Goal: Communication & Community: Answer question/provide support

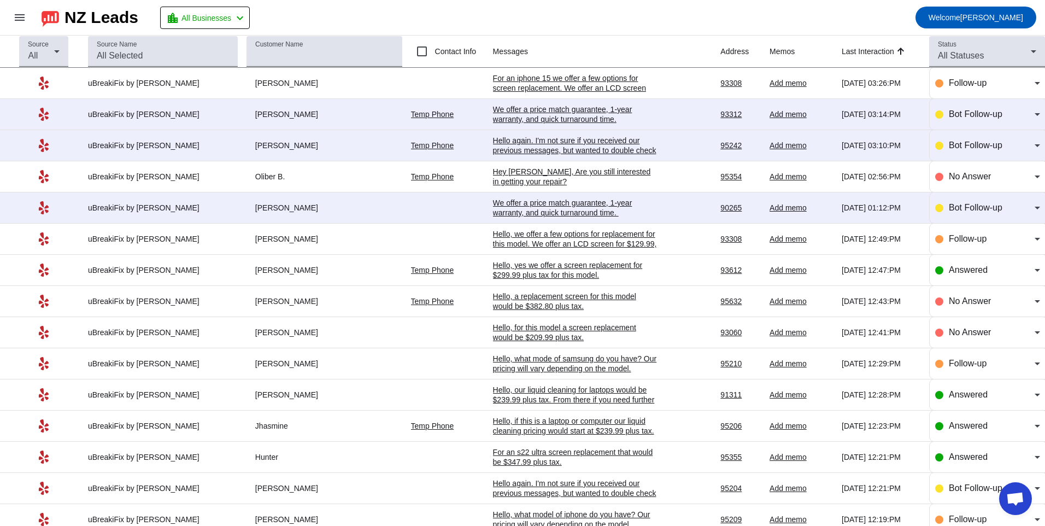
click at [574, 20] on mat-toolbar-row "menu NZ Leads location_city All Businesses chevron_left Welcome r.goslin" at bounding box center [522, 17] width 1045 height 35
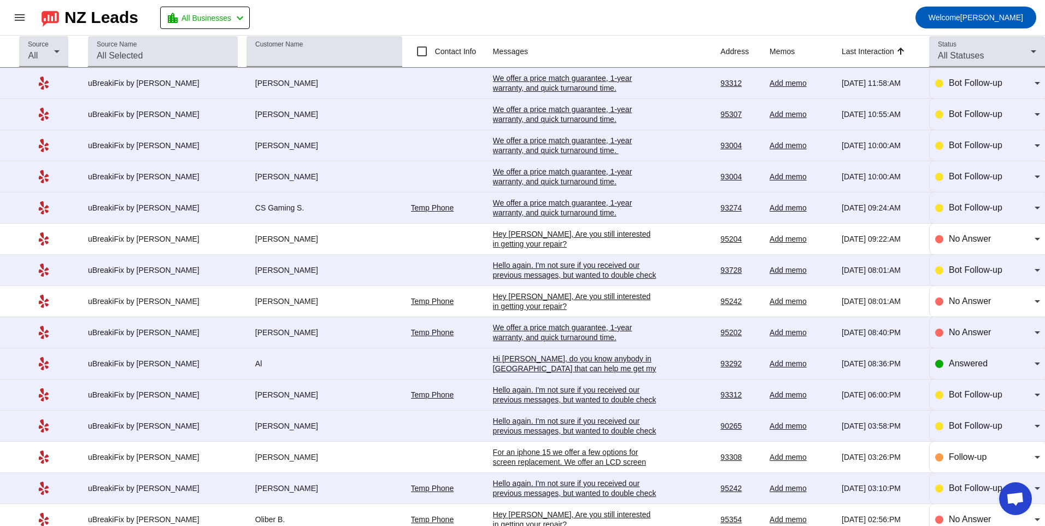
click at [501, 484] on div "Hello again. I'm not sure if you received our previous messages, but wanted to …" at bounding box center [575, 493] width 164 height 30
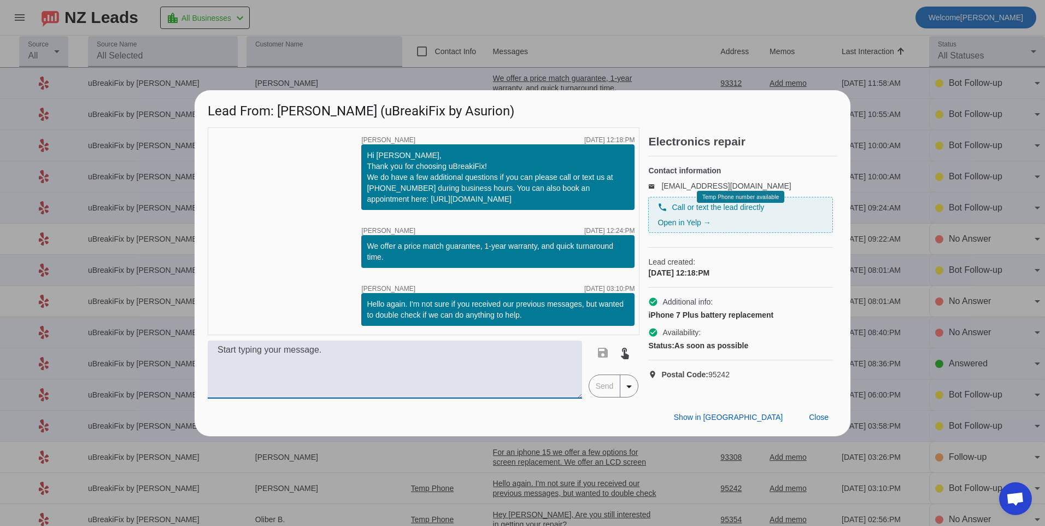
click at [435, 362] on textarea at bounding box center [395, 370] width 374 height 58
type textarea "A battery replacement for this model would be $69.99 plus tax."
click at [592, 395] on span "Send" at bounding box center [604, 386] width 31 height 22
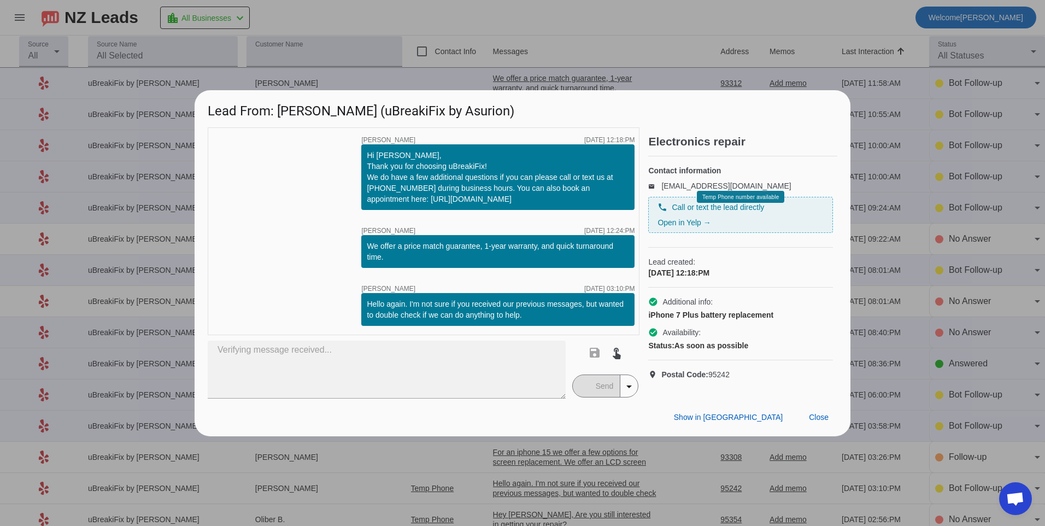
type textarea "A battery replacement for this model would be $69.99 plus tax."
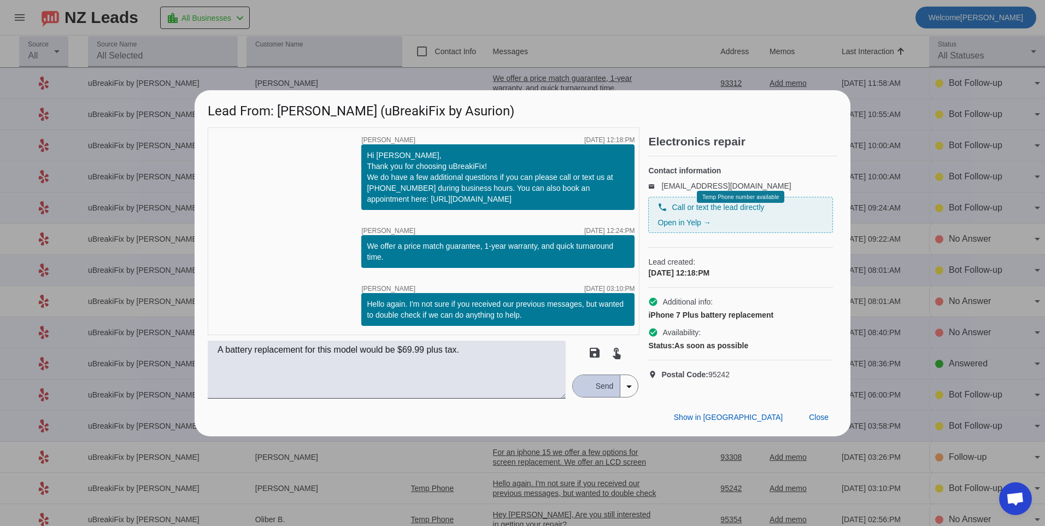
click at [606, 381] on span "Send" at bounding box center [604, 386] width 31 height 22
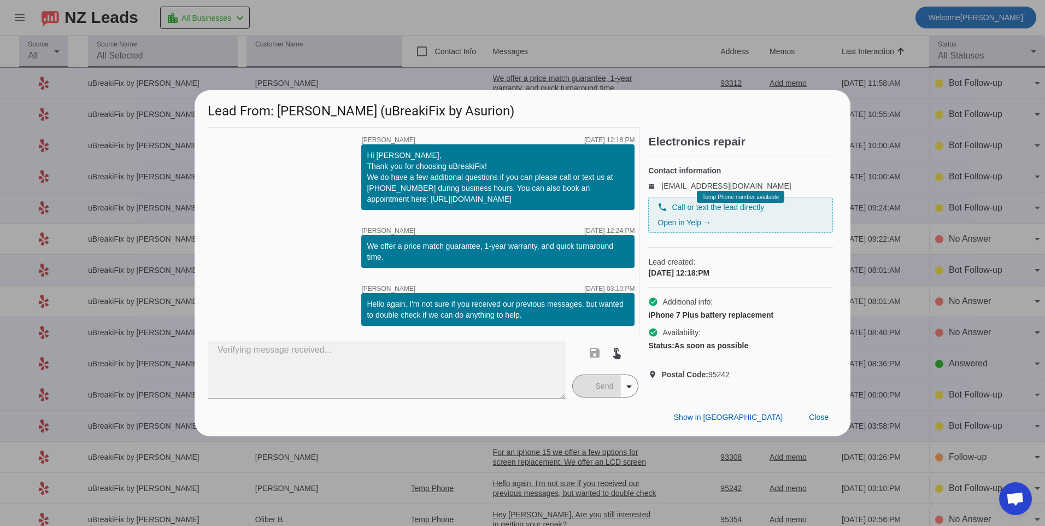
type textarea "A battery replacement for this model would be $69.99 plus tax."
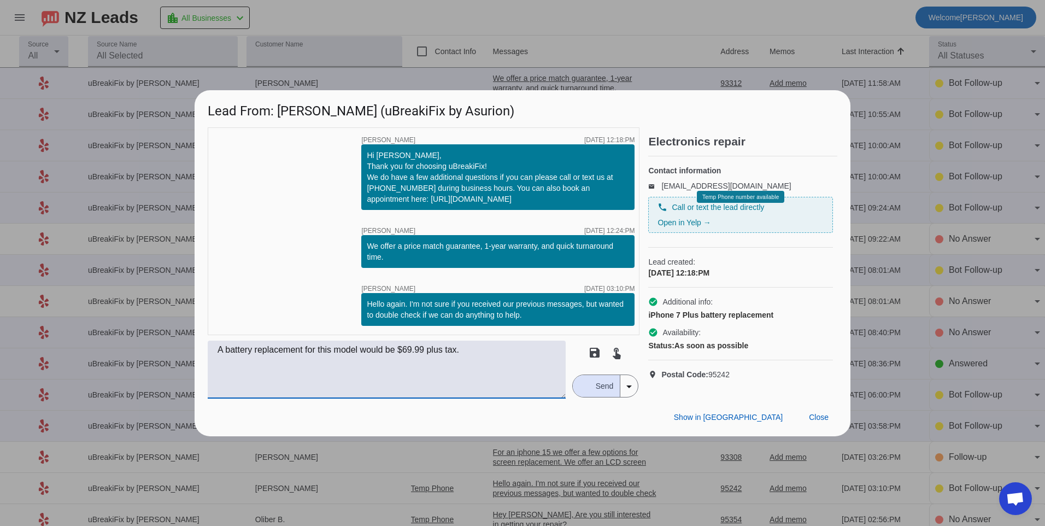
drag, startPoint x: 478, startPoint y: 355, endPoint x: 0, endPoint y: 373, distance: 478.6
click at [0, 373] on html "menu NZ Leads location_city All Businesses chevron_left Welcome r.goslin chat L…" at bounding box center [522, 263] width 1045 height 526
click at [271, 294] on div "timer close Robert G. 9/23/2025, 12:18:PM Hi Hoang, Thank you for choosing uBre…" at bounding box center [424, 231] width 432 height 208
click at [590, 390] on span "Send" at bounding box center [604, 386] width 31 height 22
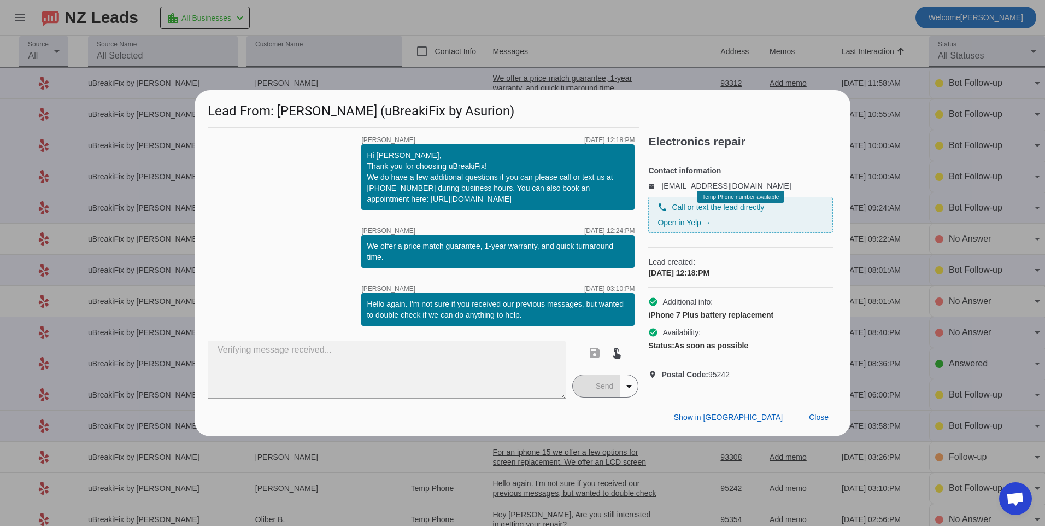
type textarea "A battery replacement for this model would be $69.99 plus tax."
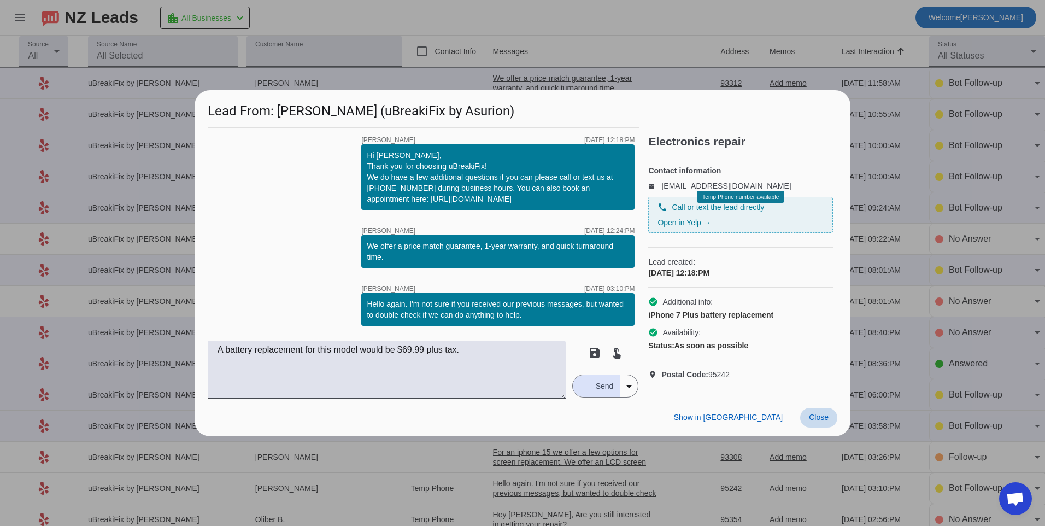
click at [829, 427] on span at bounding box center [818, 418] width 37 height 20
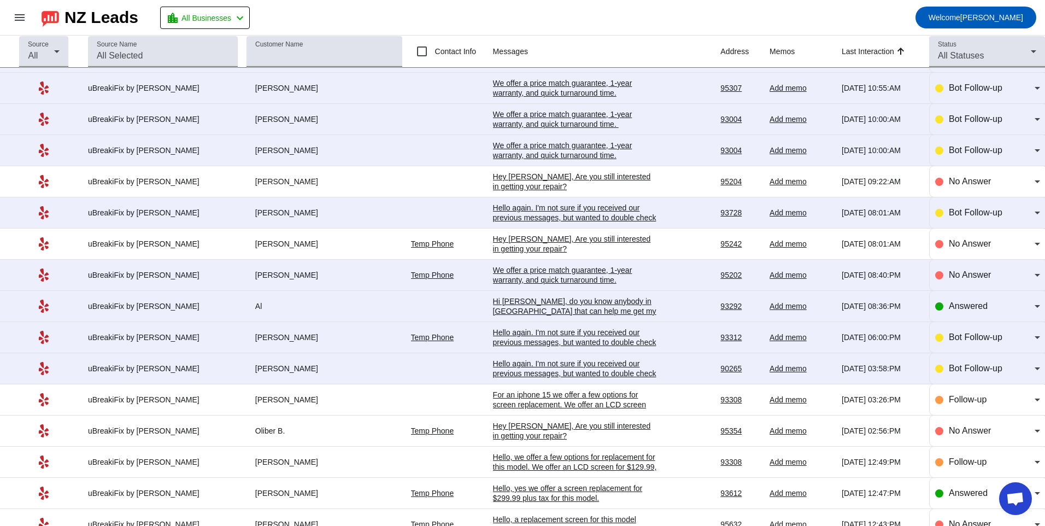
scroll to position [55, 0]
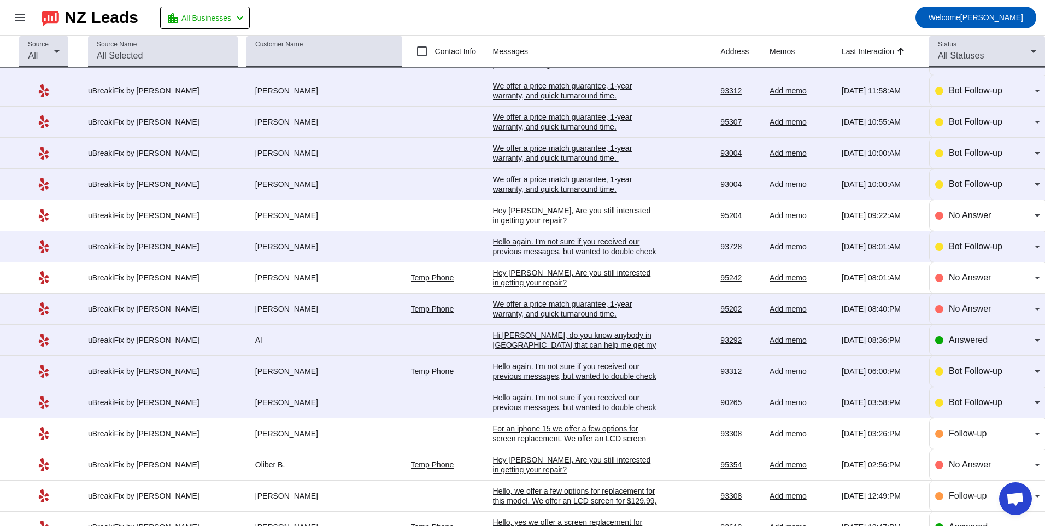
click at [520, 397] on div "Hello again. I'm not sure if you received our previous messages, but wanted to …" at bounding box center [575, 407] width 164 height 30
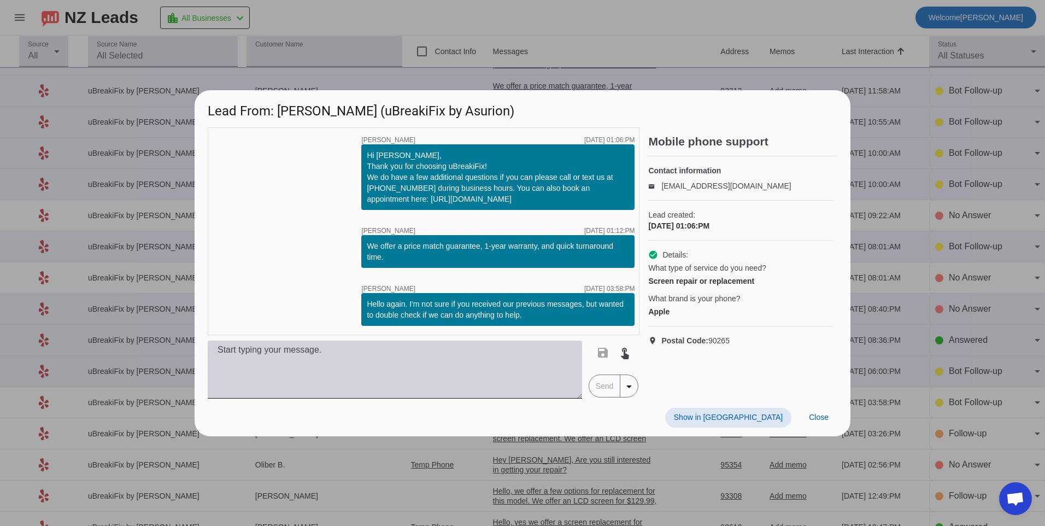
click at [543, 359] on textarea at bounding box center [395, 370] width 374 height 58
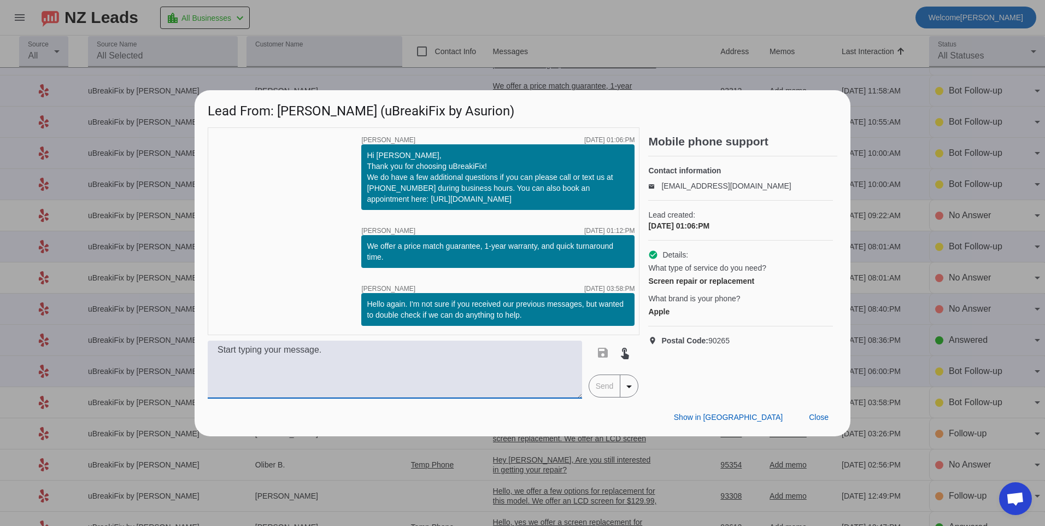
click at [543, 365] on textarea at bounding box center [395, 370] width 374 height 58
click at [415, 353] on textarea at bounding box center [395, 370] width 374 height 58
type textarea "Hello, what model of phone do you have? Our pricing will vary depending on the …"
click at [611, 393] on span "Send" at bounding box center [604, 386] width 31 height 22
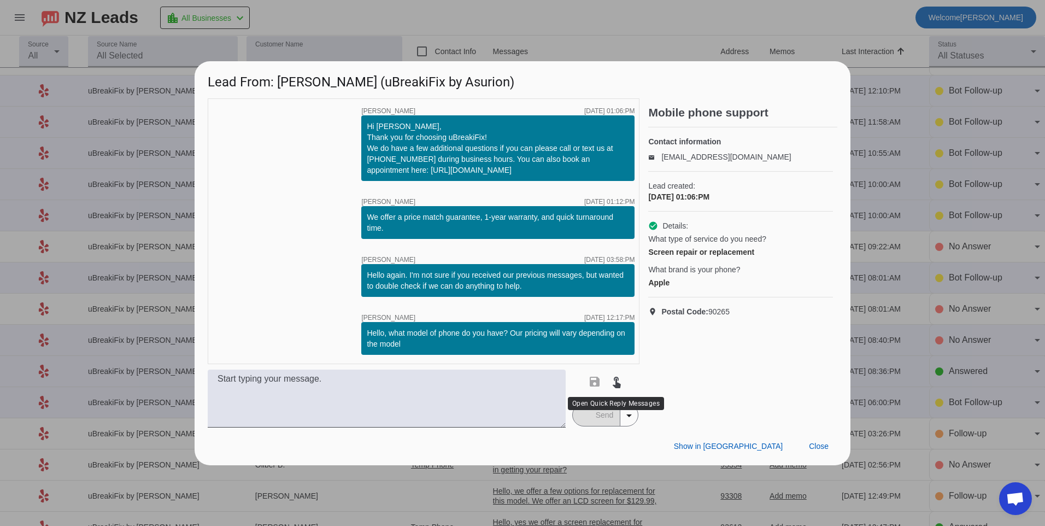
scroll to position [0, 0]
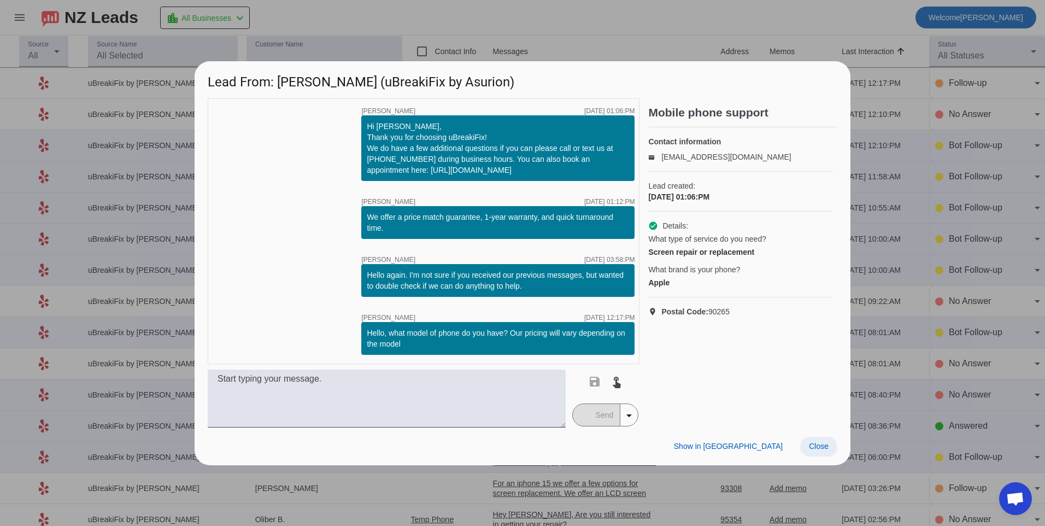
click at [808, 445] on span at bounding box center [818, 447] width 37 height 20
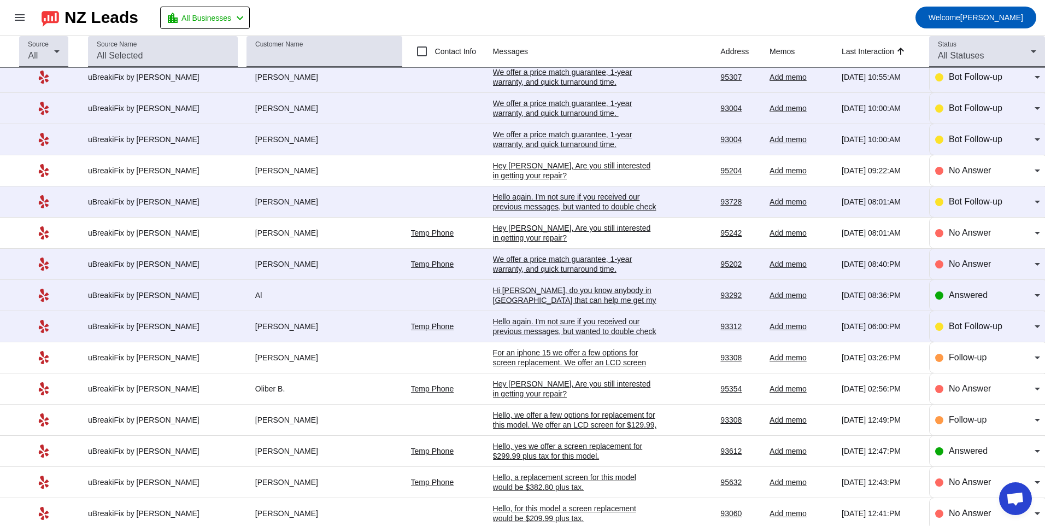
scroll to position [109, 0]
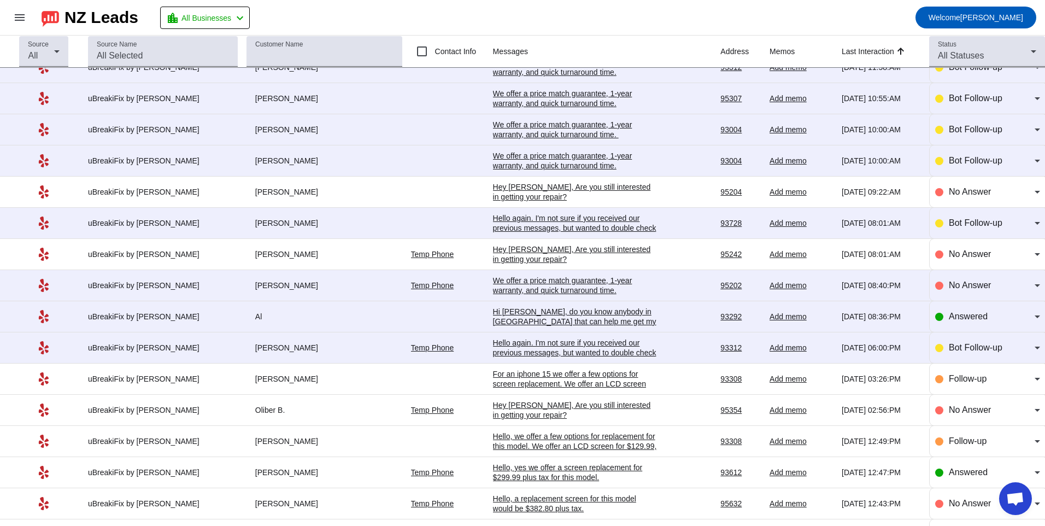
click at [591, 373] on div "For an iphone 15 we offer a few options for screen replacement. We offer an LCD…" at bounding box center [575, 388] width 164 height 39
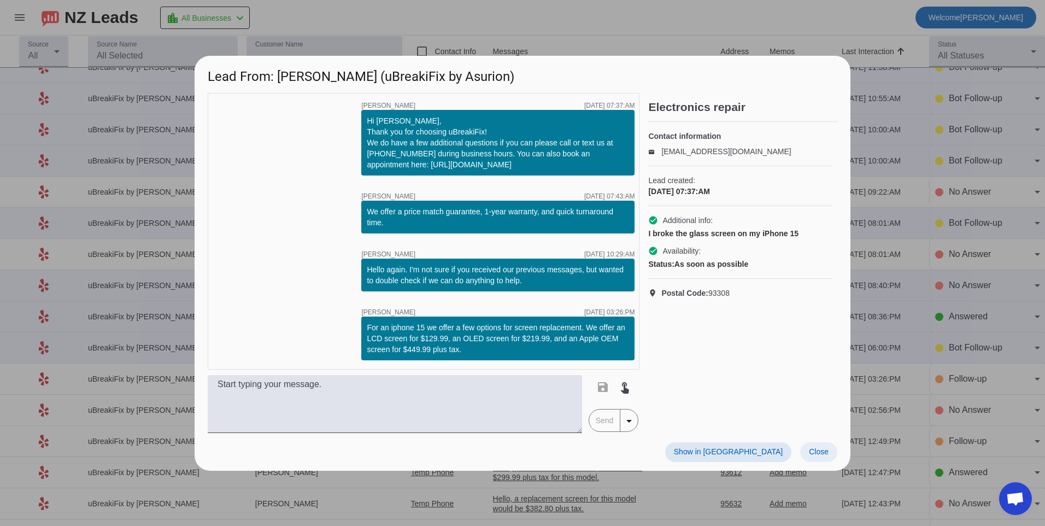
click at [821, 450] on span "Close" at bounding box center [819, 451] width 20 height 9
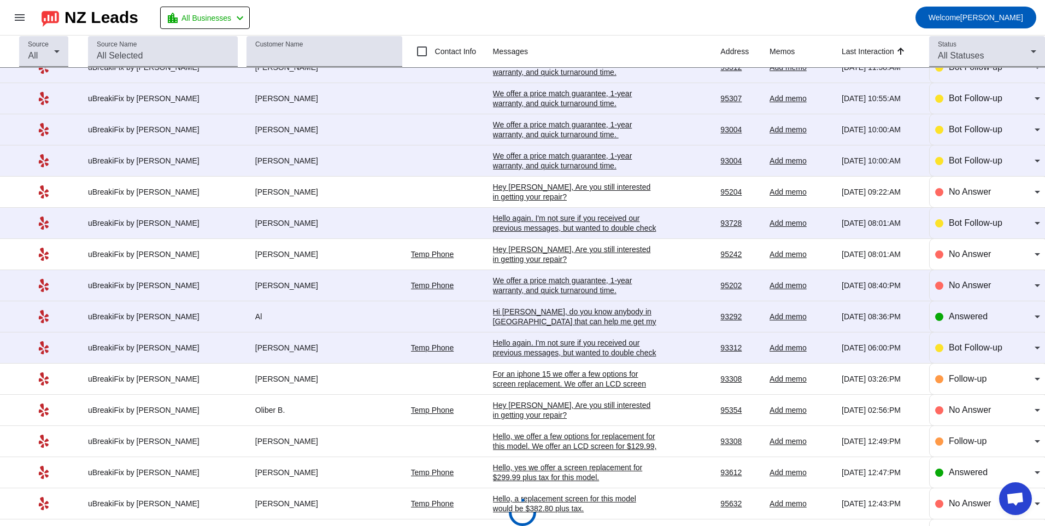
click at [502, 348] on div "Hello again. I'm not sure if you received our previous messages, but wanted to …" at bounding box center [575, 353] width 164 height 30
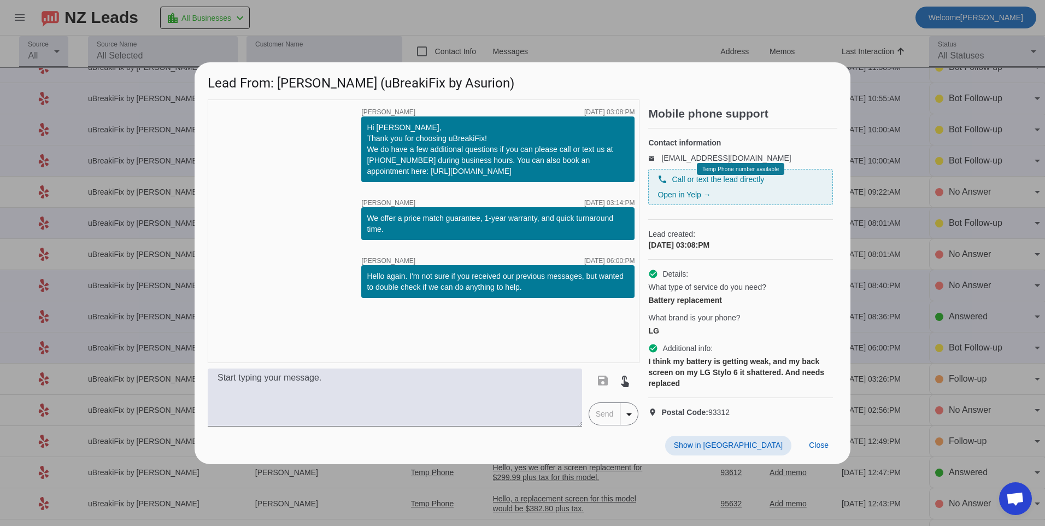
scroll to position [0, 0]
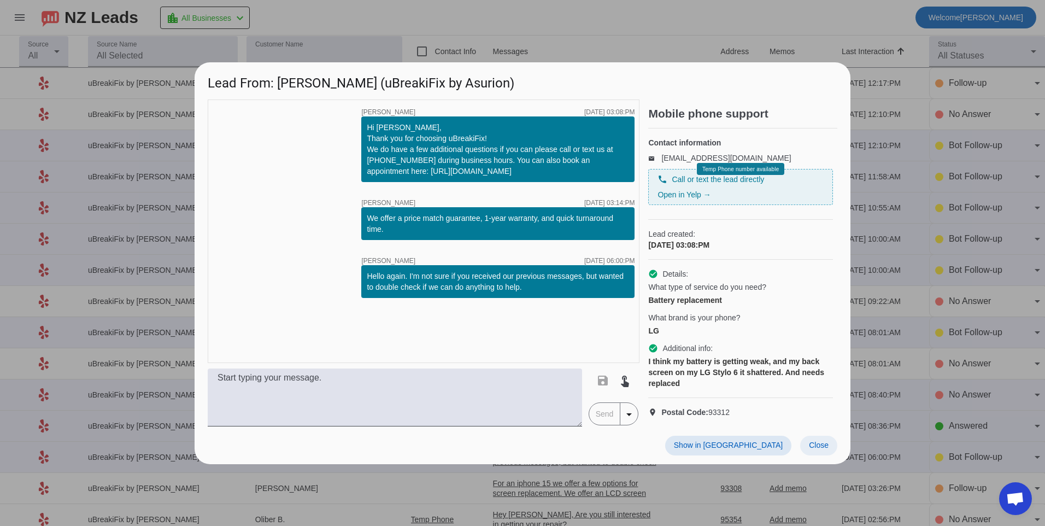
click at [826, 449] on span "Close" at bounding box center [819, 445] width 20 height 9
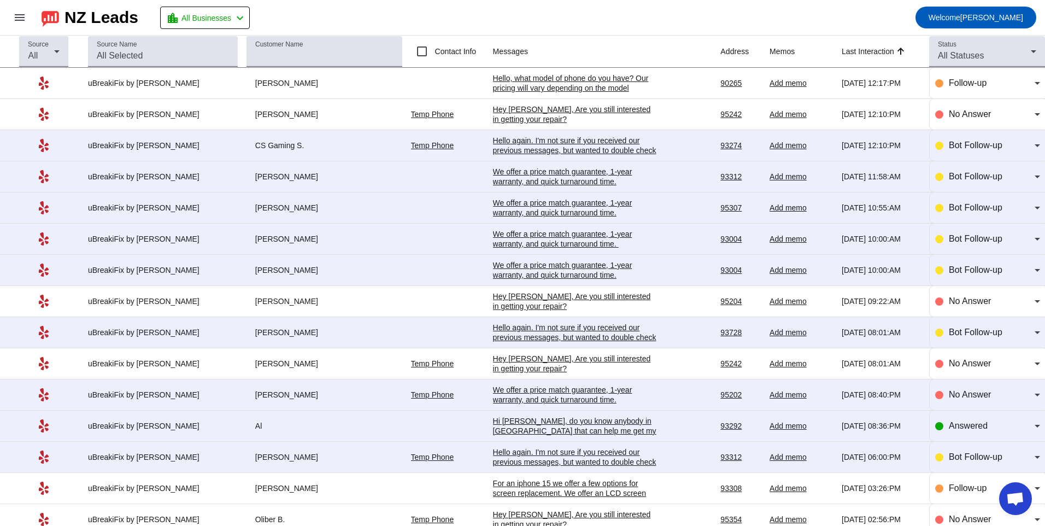
click at [514, 453] on div "Hello again. I'm not sure if you received our previous messages, but wanted to …" at bounding box center [575, 462] width 164 height 30
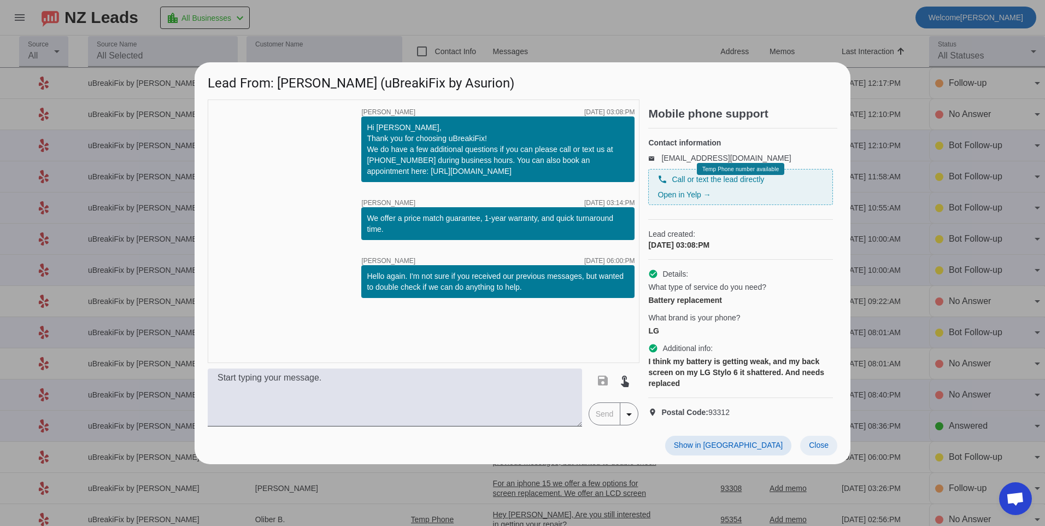
click at [828, 449] on span "Close" at bounding box center [819, 445] width 20 height 9
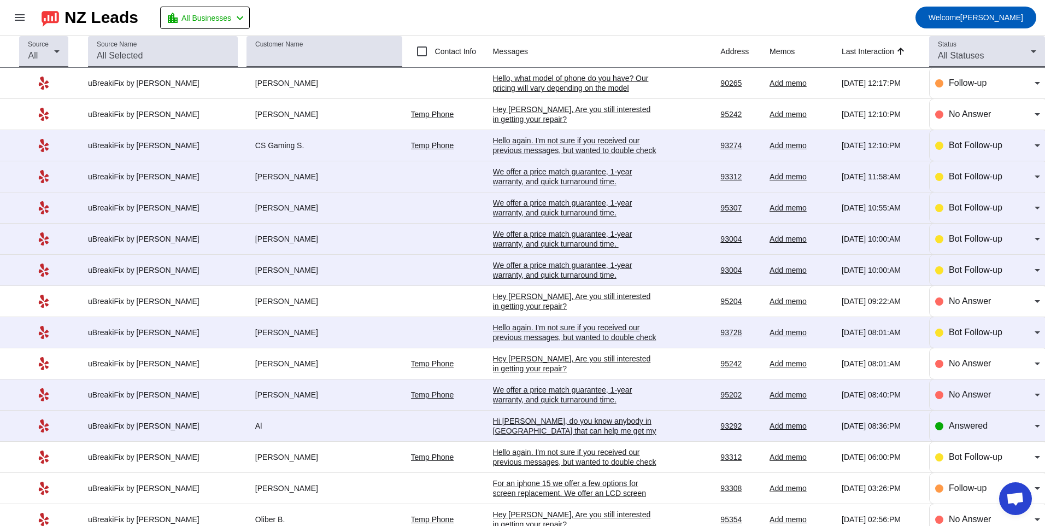
click at [527, 426] on div "Hi [PERSON_NAME], do you know anybody in [GEOGRAPHIC_DATA] that can help me get…" at bounding box center [575, 431] width 164 height 30
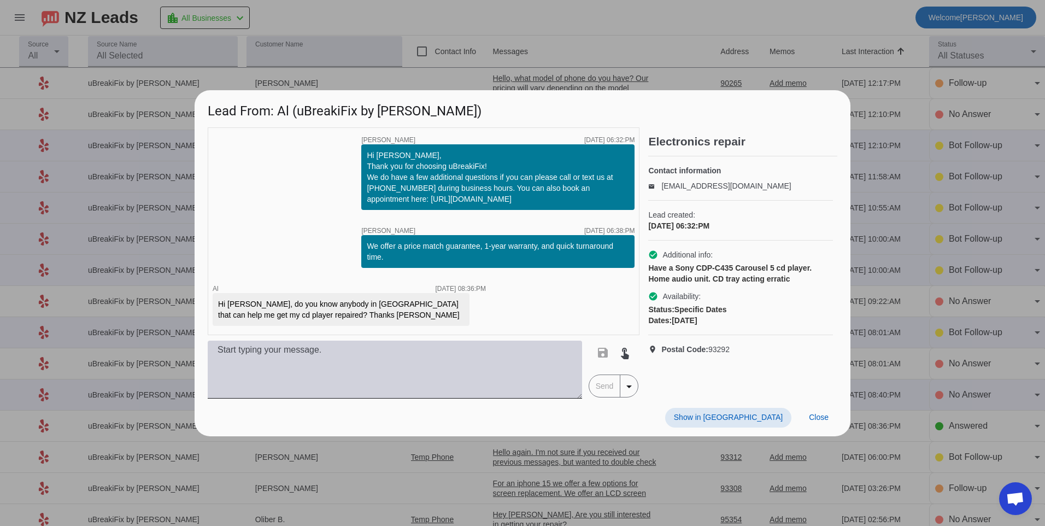
click at [410, 357] on textarea at bounding box center [395, 370] width 374 height 58
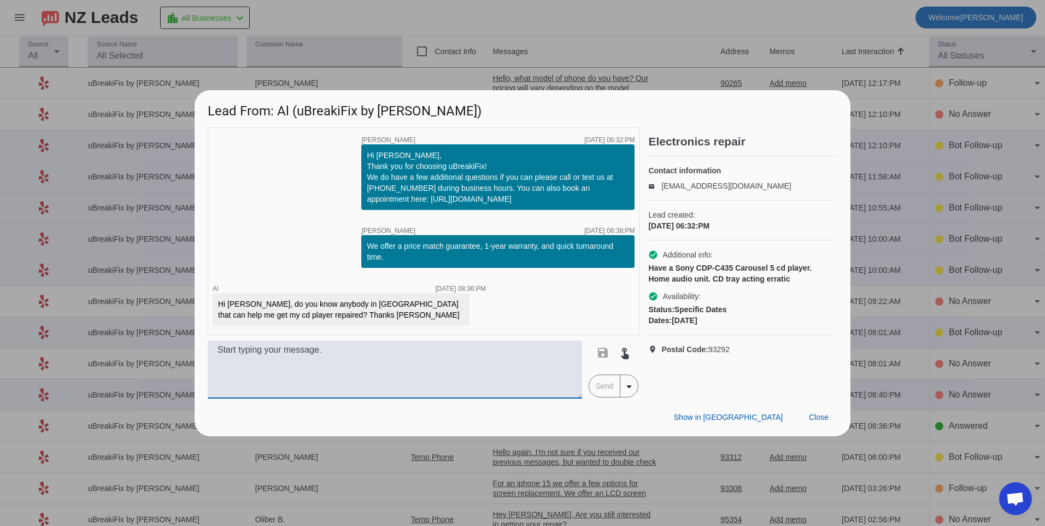
click at [420, 359] on textarea at bounding box center [395, 370] width 374 height 58
type textarea "h"
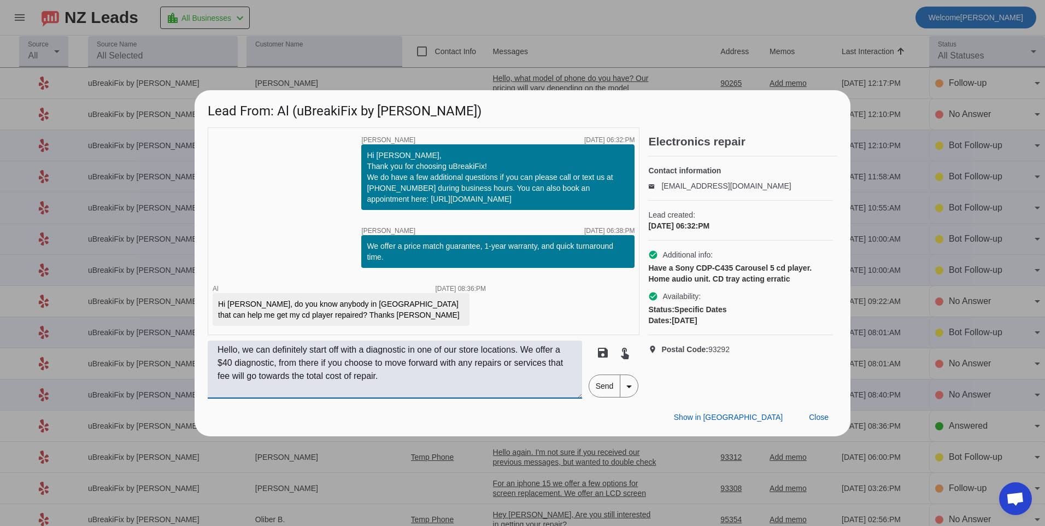
type textarea "Hello, we can definitely start off with a diagnostic in one of our store locati…"
click at [608, 386] on span "Send" at bounding box center [604, 386] width 31 height 22
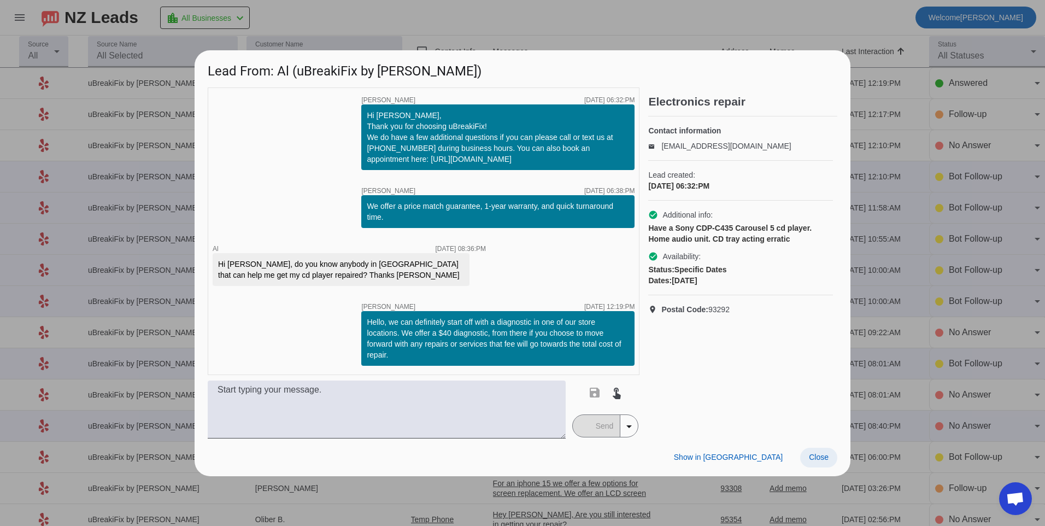
click at [829, 458] on span at bounding box center [818, 458] width 37 height 20
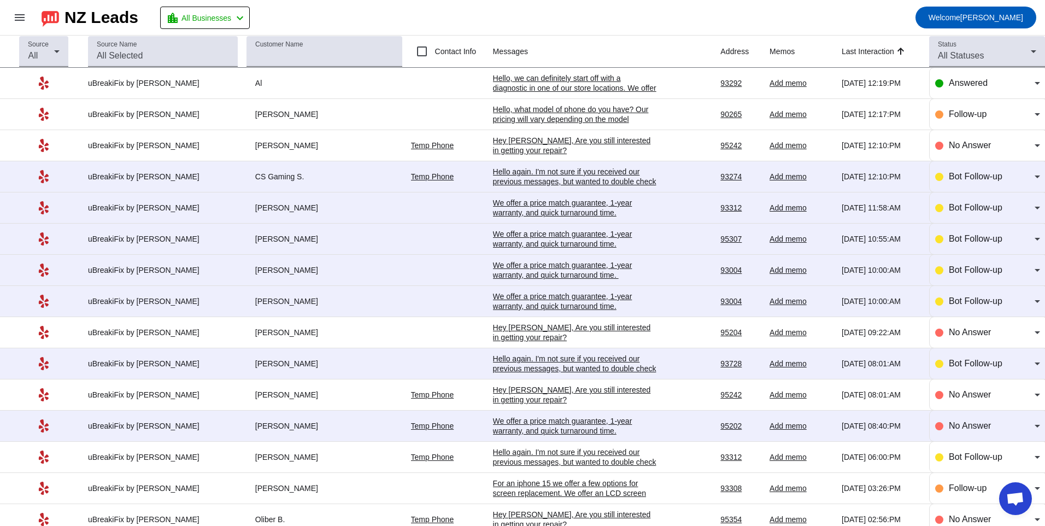
click at [526, 421] on div "We offer a price match guarantee, 1-year warranty, and quick turnaround time.​" at bounding box center [575, 426] width 164 height 20
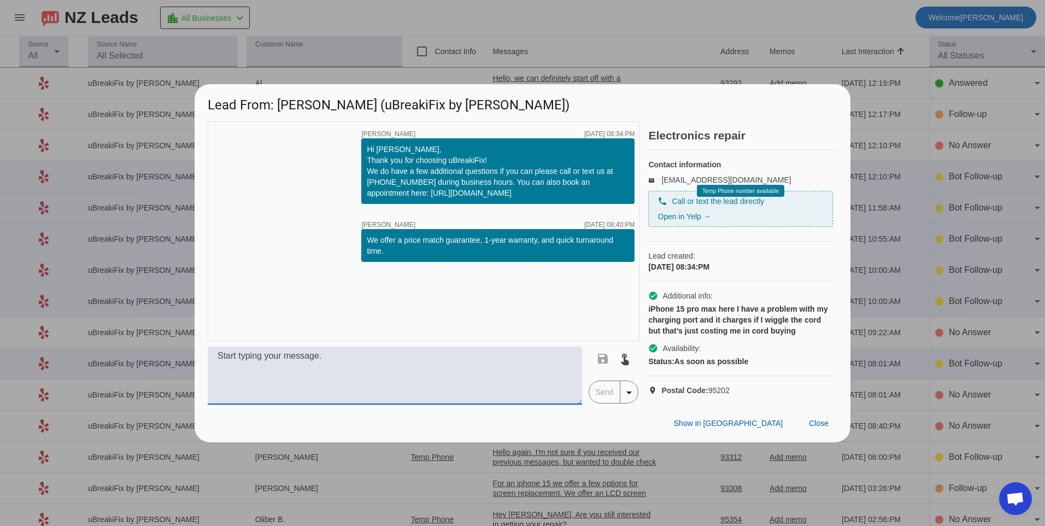
click at [440, 391] on textarea at bounding box center [395, 376] width 374 height 58
type textarea "Hello, your charging port may need a cleaning or replacement. We can start with…"
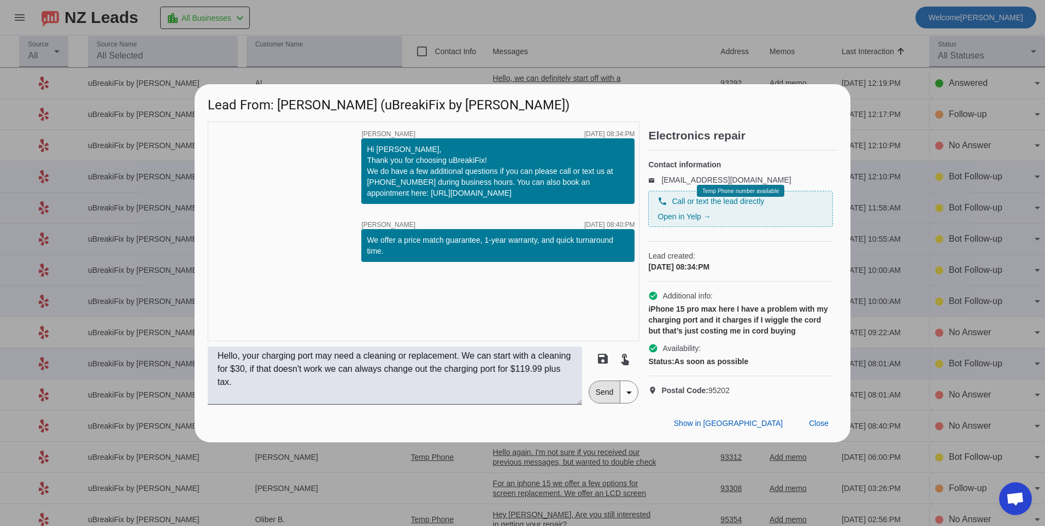
click at [597, 395] on span "Send" at bounding box center [604, 392] width 31 height 22
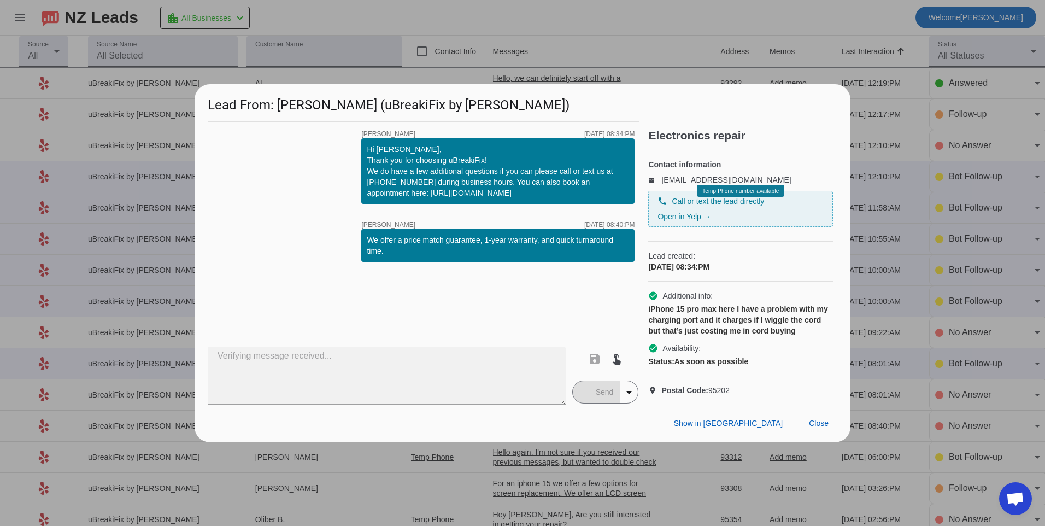
type textarea "Hello, your charging port may need a cleaning or replacement. We can start with…"
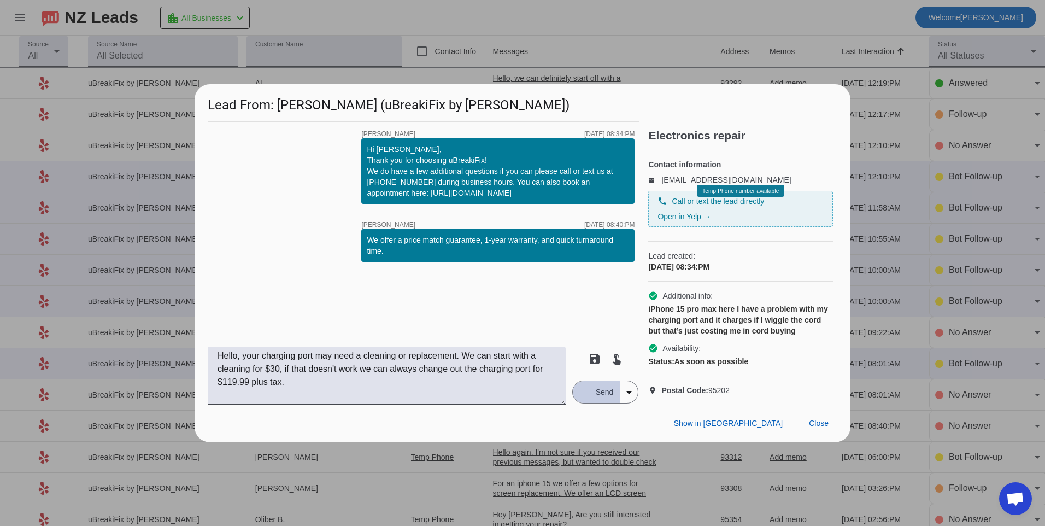
click at [599, 403] on span "Send" at bounding box center [604, 392] width 31 height 22
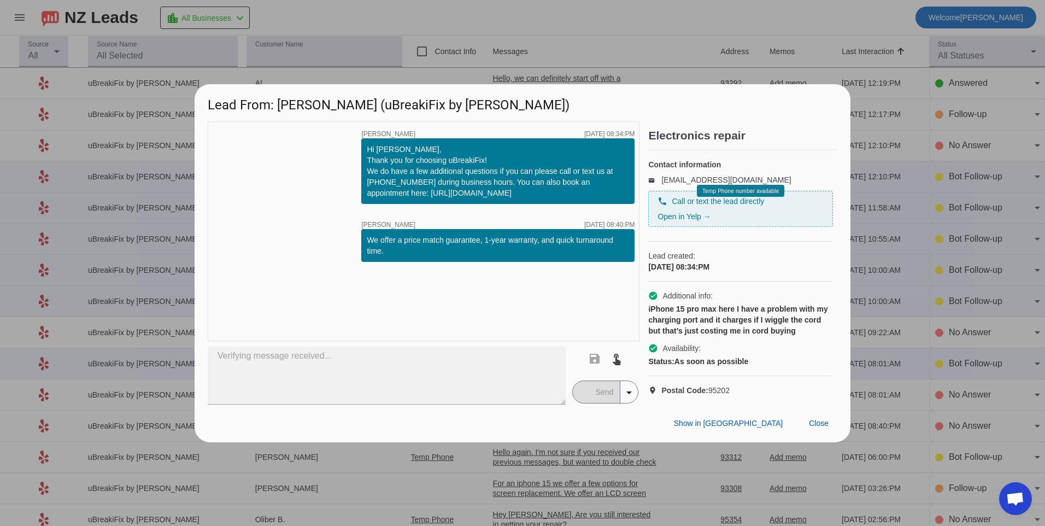
type textarea "Hello, your charging port may need a cleaning or replacement. We can start with…"
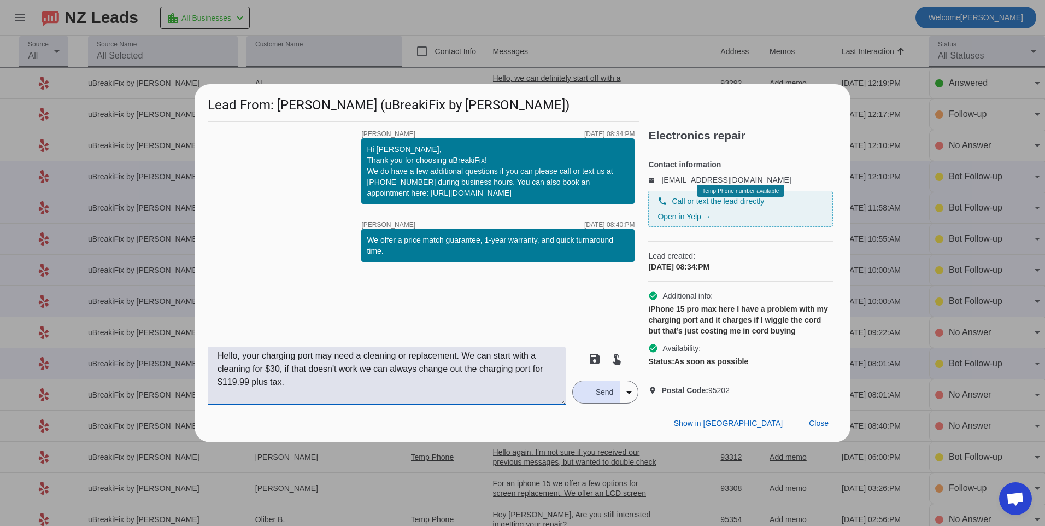
drag, startPoint x: 306, startPoint y: 392, endPoint x: 191, endPoint y: 357, distance: 120.5
click at [191, 357] on div "Lead From: [PERSON_NAME] (uBreakiFix by [PERSON_NAME]) timer close [PERSON_NAME…" at bounding box center [522, 263] width 1045 height 526
click at [330, 321] on div "timer close [PERSON_NAME] [DATE] 08:34:PM Hi [PERSON_NAME], Thank you for choos…" at bounding box center [424, 231] width 432 height 220
click at [591, 392] on span "Send" at bounding box center [604, 392] width 31 height 22
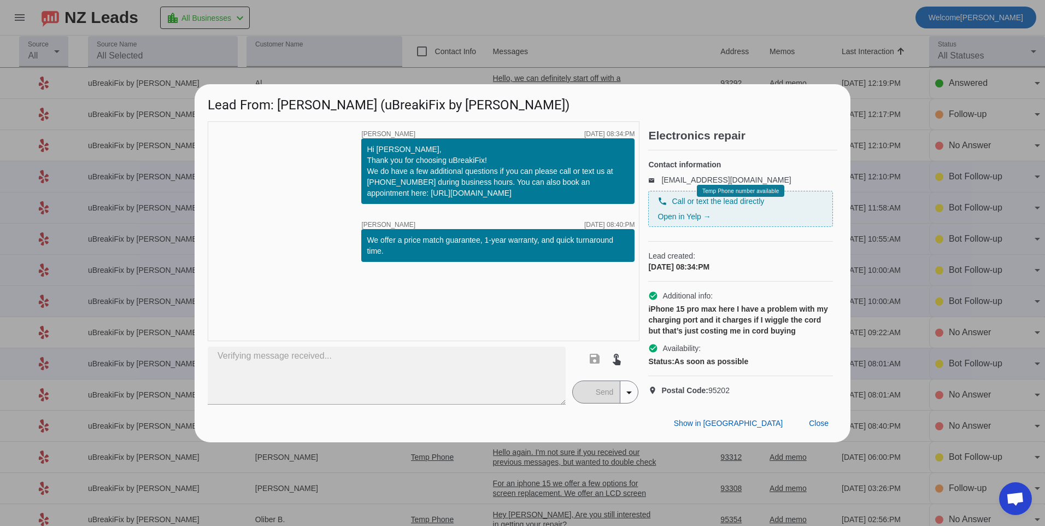
type textarea "Hello, your charging port may need a cleaning or replacement. We can start with…"
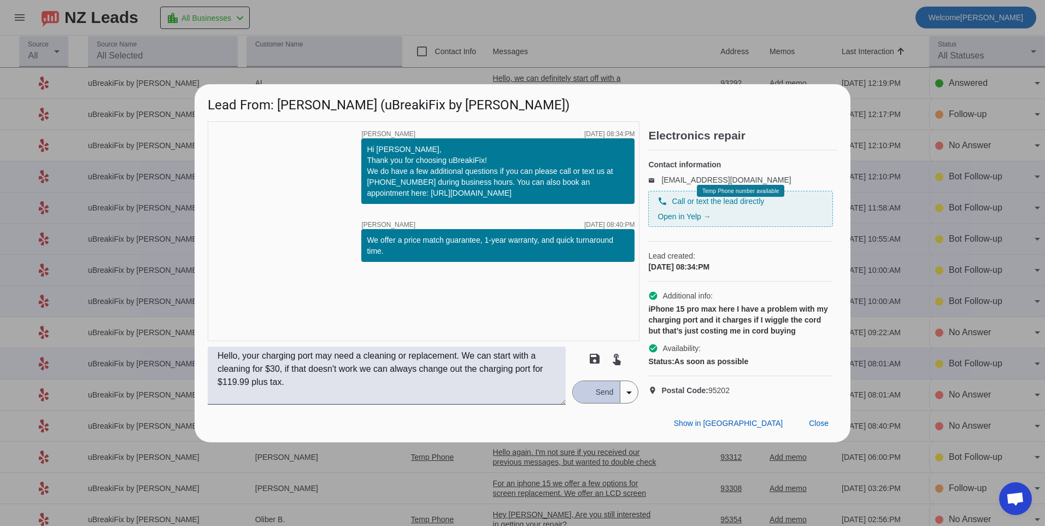
click at [587, 397] on div "button" at bounding box center [584, 392] width 10 height 10
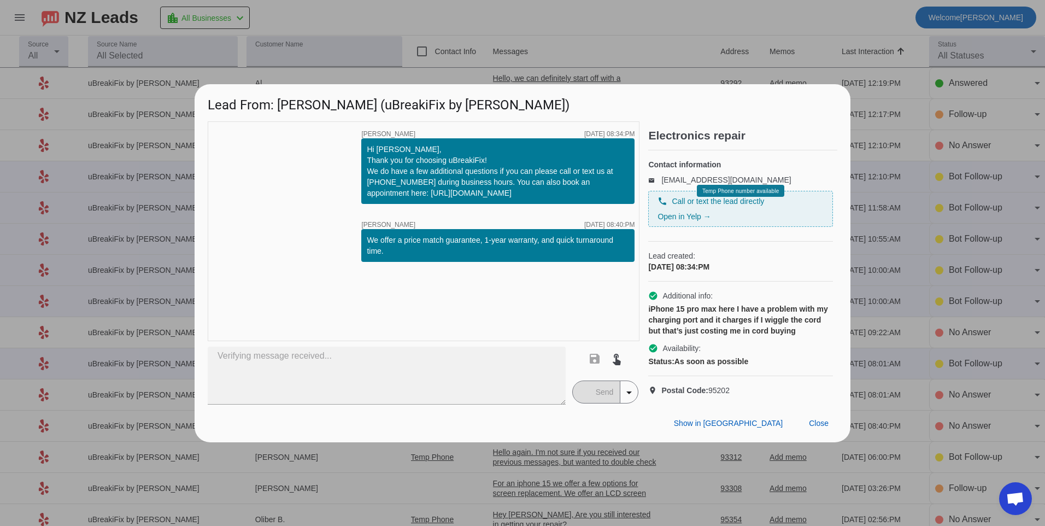
type textarea "Hello, your charging port may need a cleaning or replacement. We can start with…"
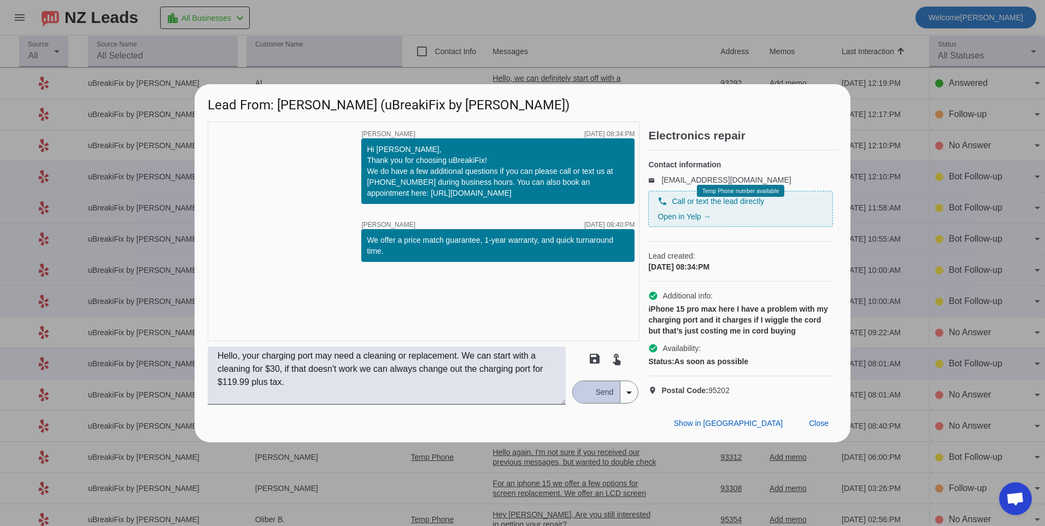
click at [589, 402] on span "Send" at bounding box center [604, 392] width 31 height 22
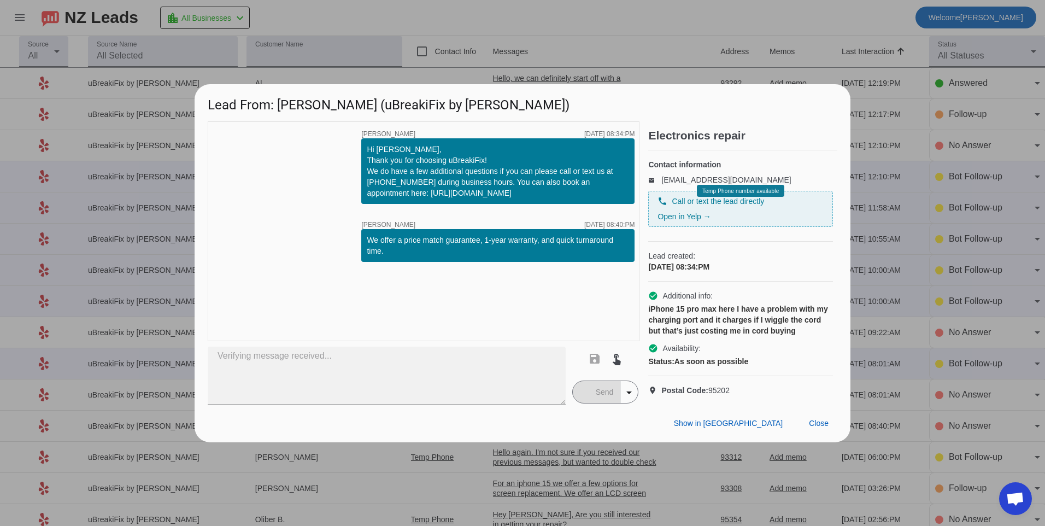
type textarea "Hello, your charging port may need a cleaning or replacement. We can start with…"
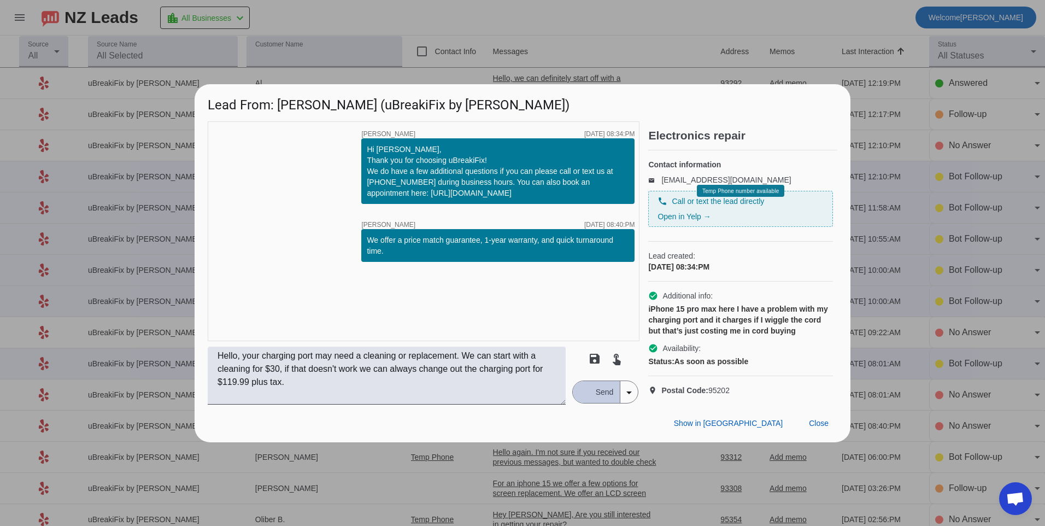
click at [576, 398] on button "Send" at bounding box center [597, 392] width 48 height 22
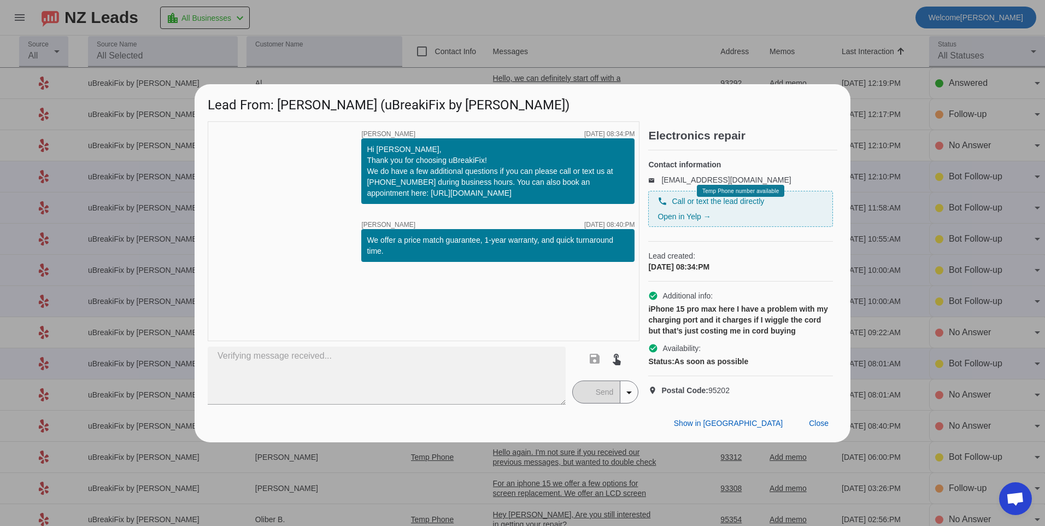
type textarea "Hello, your charging port may need a cleaning or replacement. We can start with…"
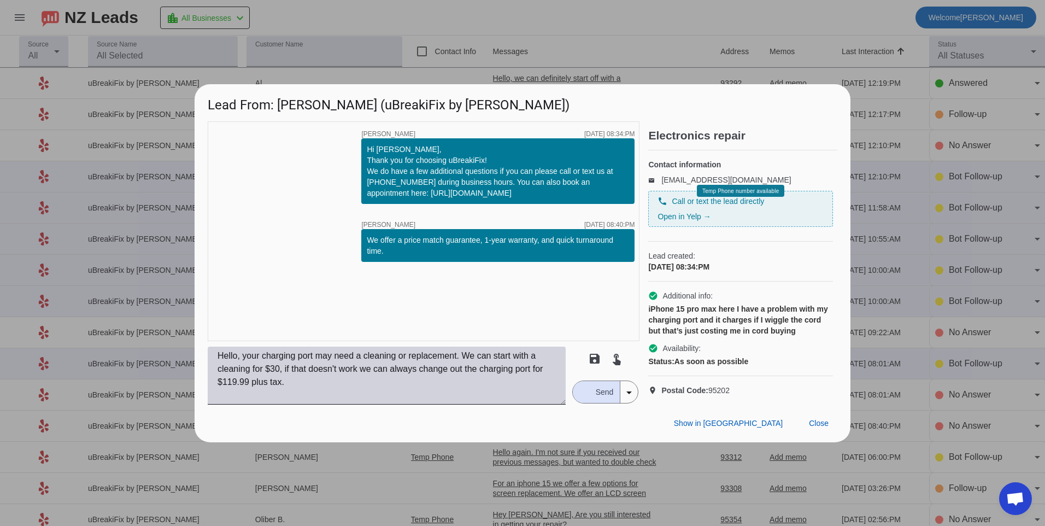
click at [529, 391] on textarea "Hello, your charging port may need a cleaning or replacement. We can start with…" at bounding box center [387, 376] width 358 height 58
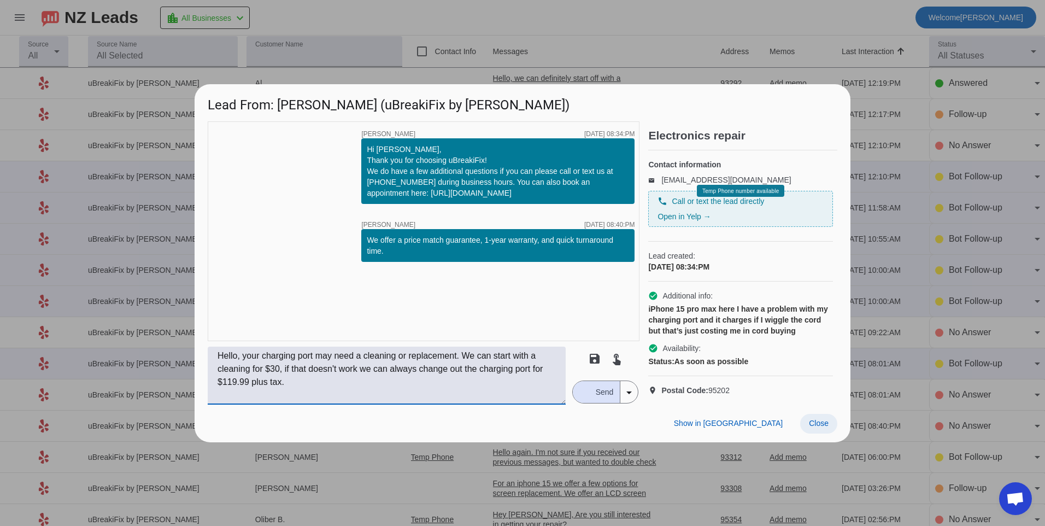
click at [816, 427] on span "Close" at bounding box center [819, 423] width 20 height 9
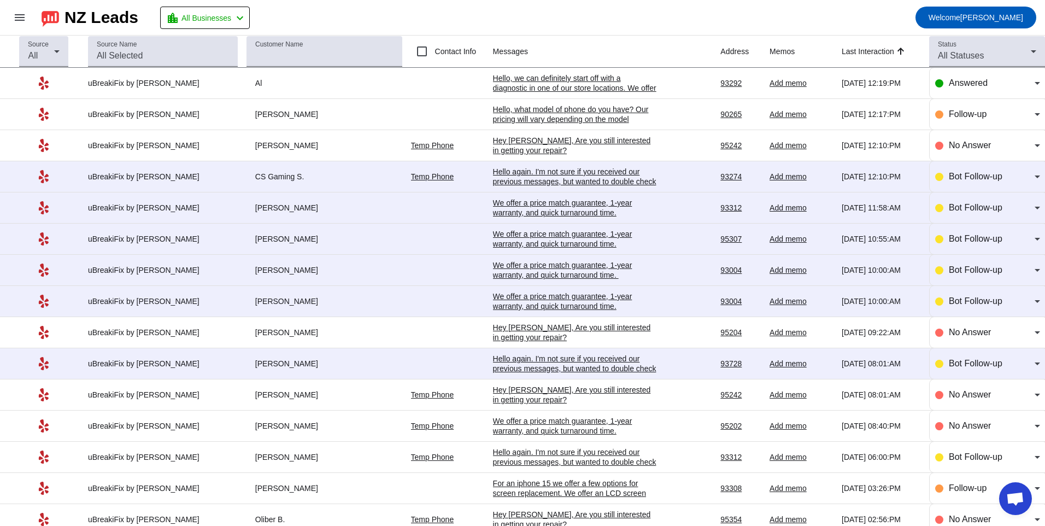
click at [533, 309] on div "We offer a price match guarantee, 1-year warranty, and quick turnaround time.​" at bounding box center [575, 301] width 164 height 20
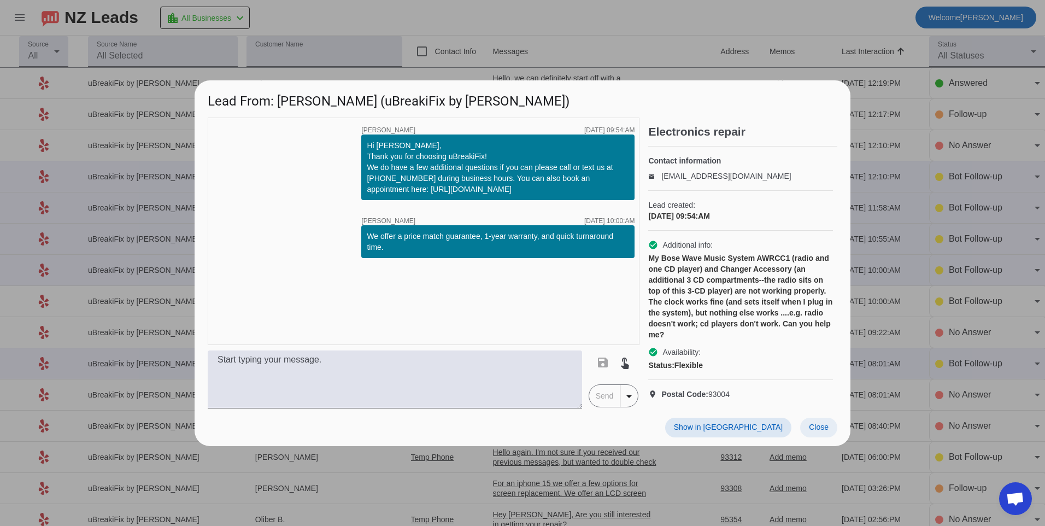
click at [823, 437] on span at bounding box center [818, 428] width 37 height 20
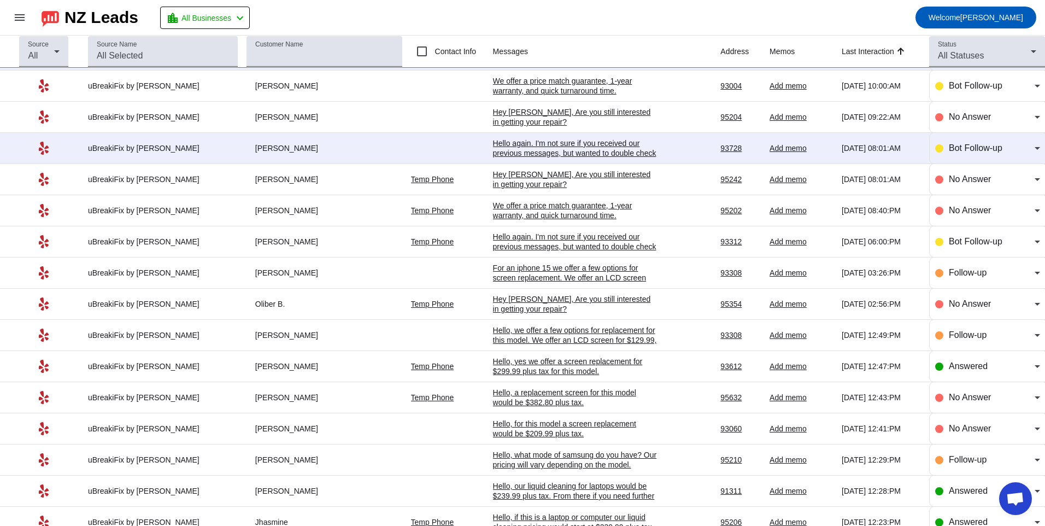
scroll to position [219, 0]
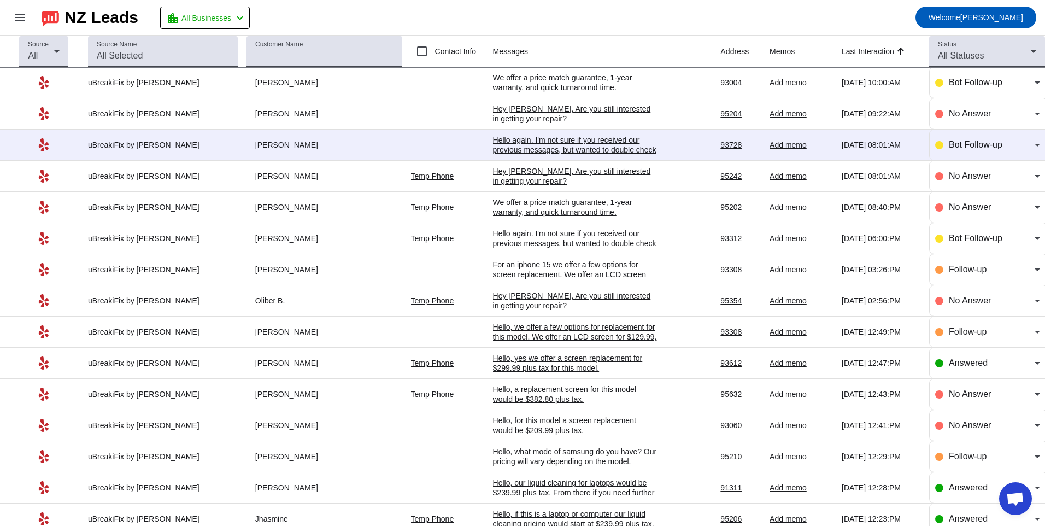
click at [535, 206] on div "We offer a price match guarantee, 1-year warranty, and quick turnaround time.​" at bounding box center [575, 207] width 164 height 20
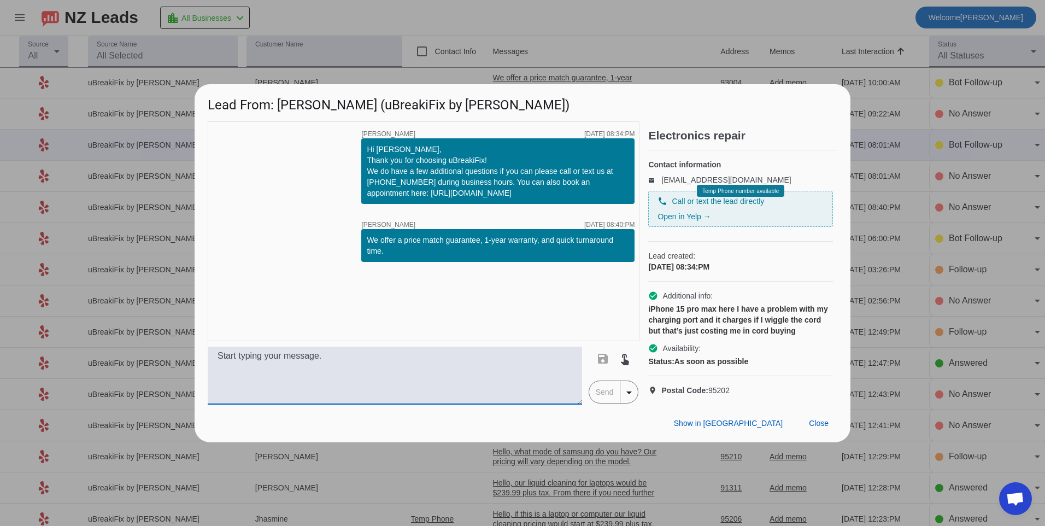
click at [431, 360] on textarea at bounding box center [395, 376] width 374 height 58
paste textarea "5595491363"
type textarea "5"
type textarea "h"
click at [496, 373] on textarea "Hello, we can start with a $30 cleaning" at bounding box center [395, 376] width 374 height 58
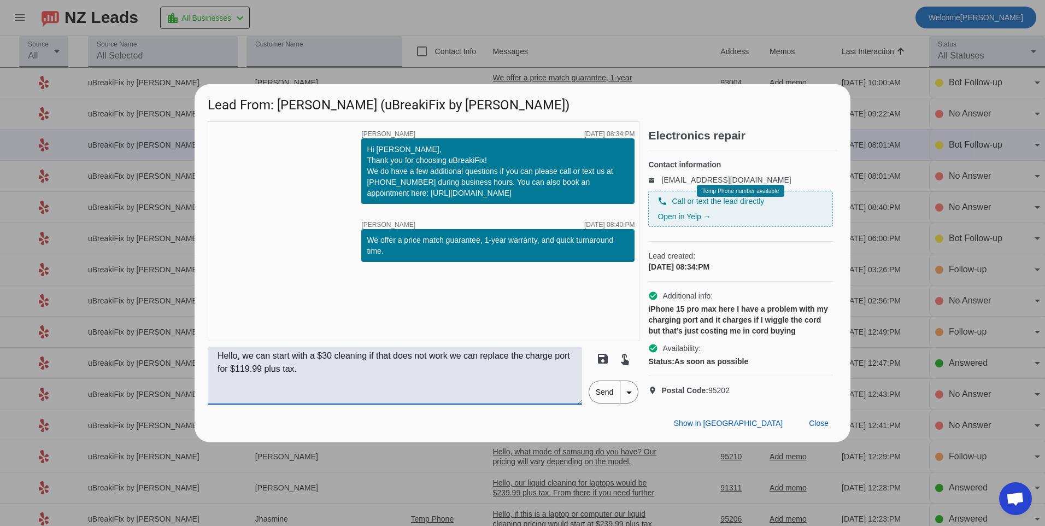
type textarea "Hello, we can start with a $30 cleaning if that does not work we can replace th…"
click at [605, 396] on span "Send" at bounding box center [604, 392] width 31 height 22
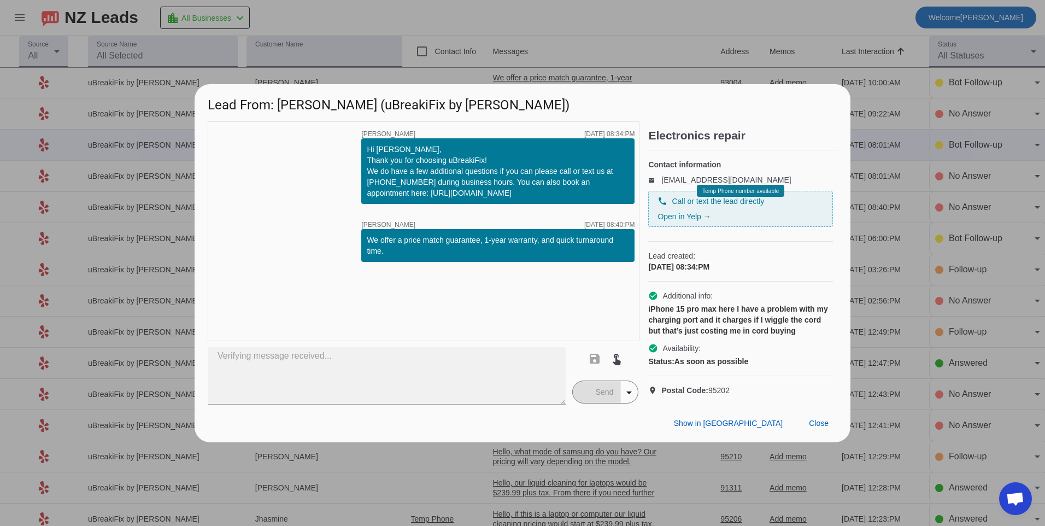
type textarea "Hello, we can start with a $30 cleaning if that does not work we can replace th…"
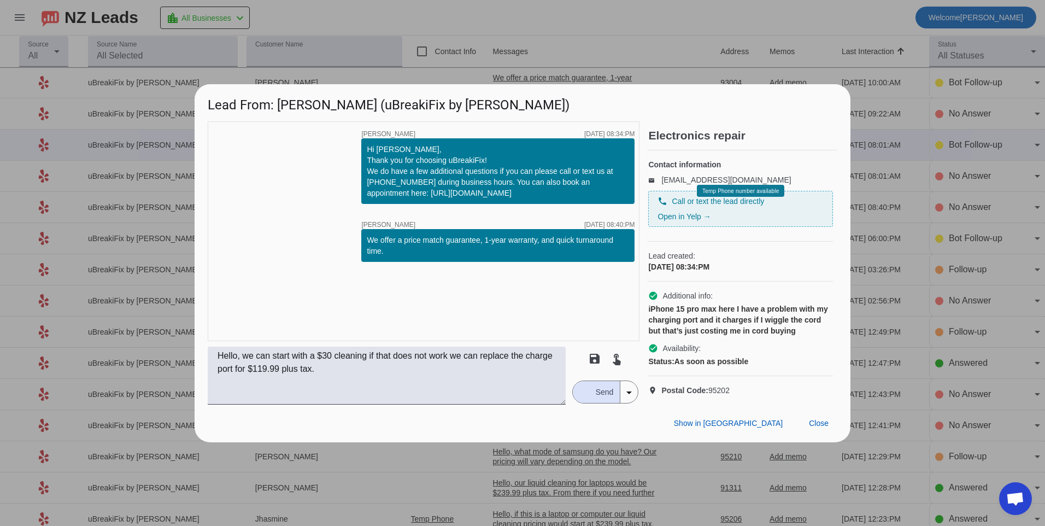
click at [590, 403] on span "Send" at bounding box center [604, 392] width 31 height 22
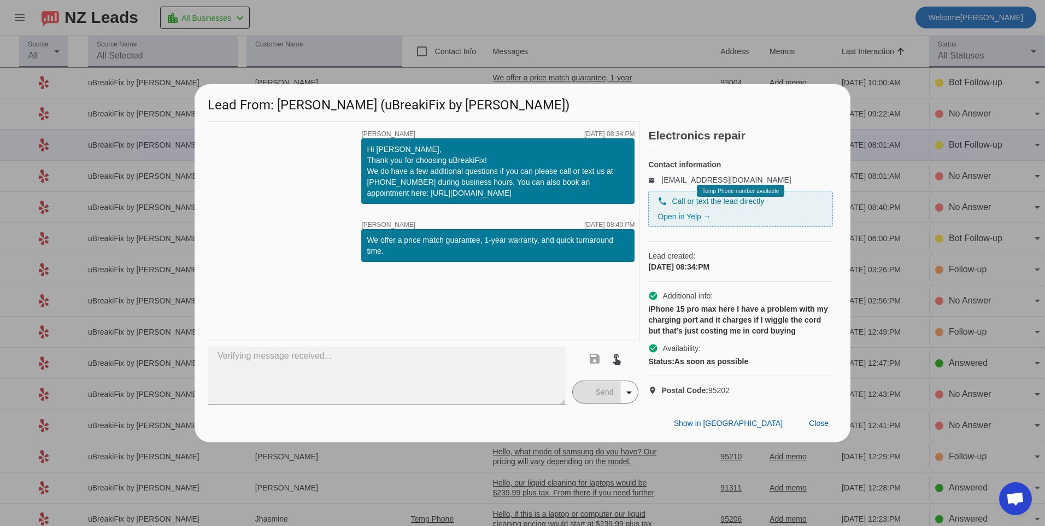
type textarea "Hello, we can start with a $30 cleaning if that does not work we can replace th…"
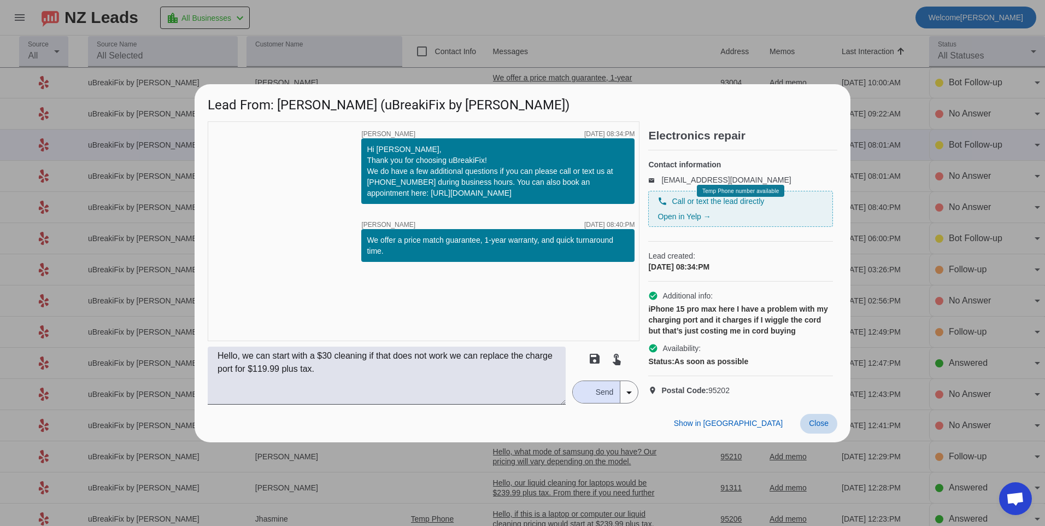
click at [822, 427] on span "Close" at bounding box center [819, 423] width 20 height 9
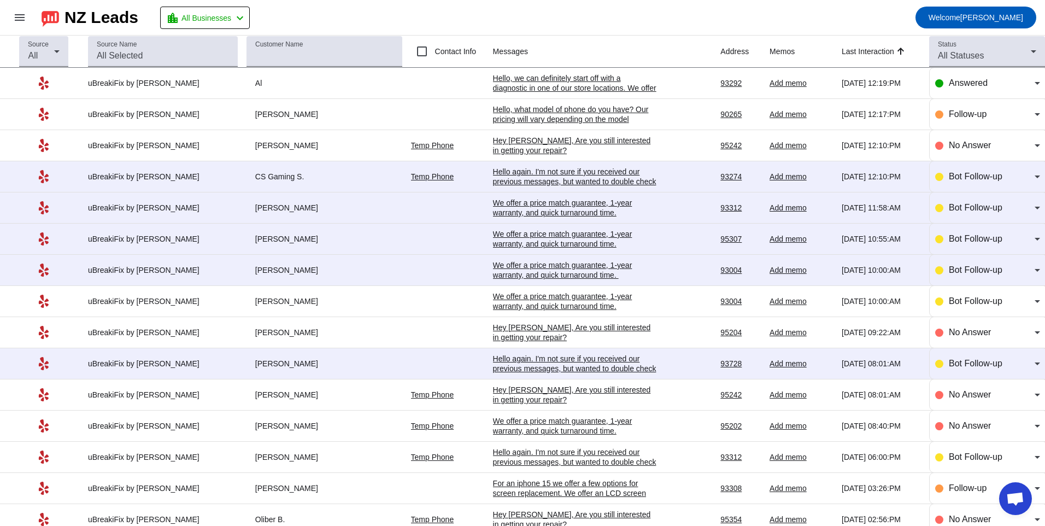
scroll to position [0, 0]
